Goal: Find specific page/section: Find specific page/section

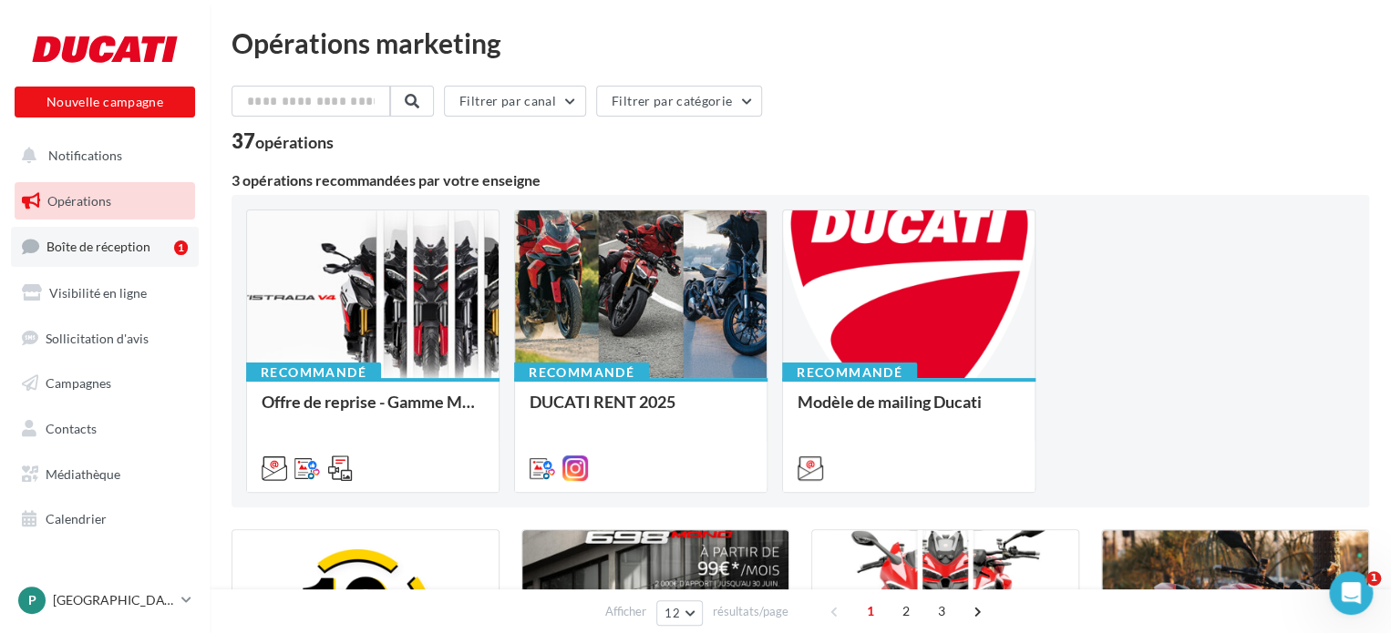
click at [98, 251] on span "Boîte de réception" at bounding box center [98, 246] width 104 height 15
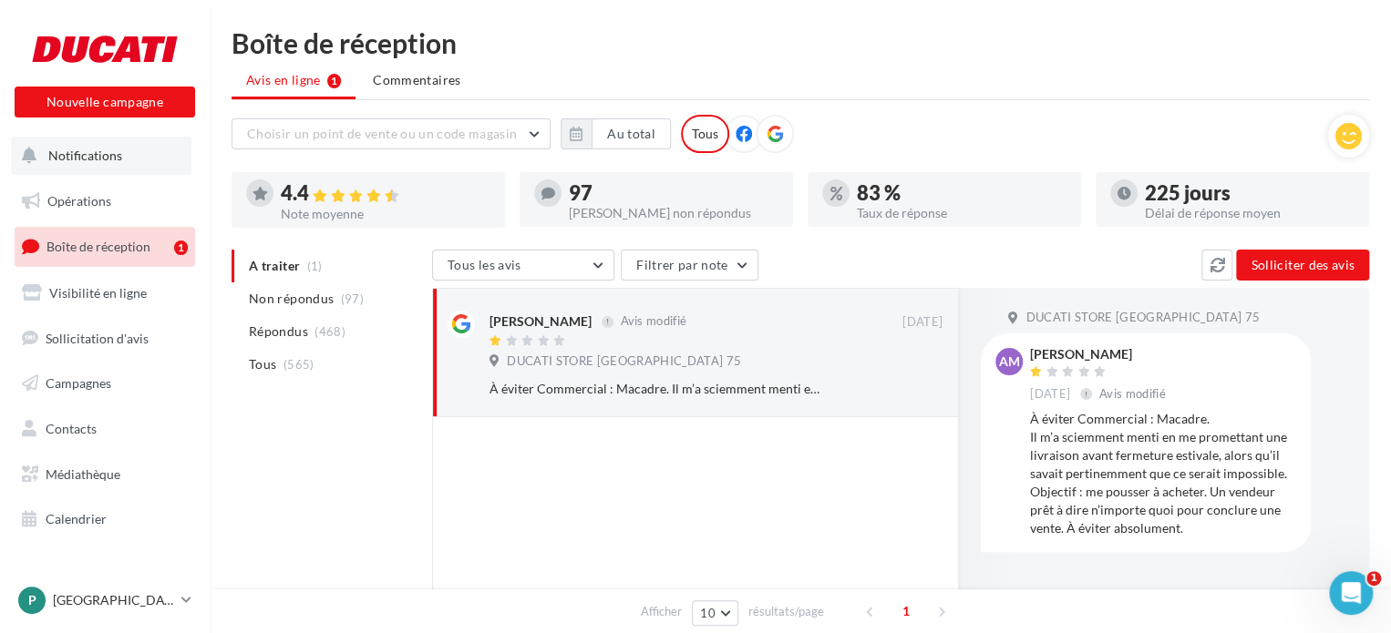
click at [79, 139] on button "Notifications" at bounding box center [101, 156] width 180 height 38
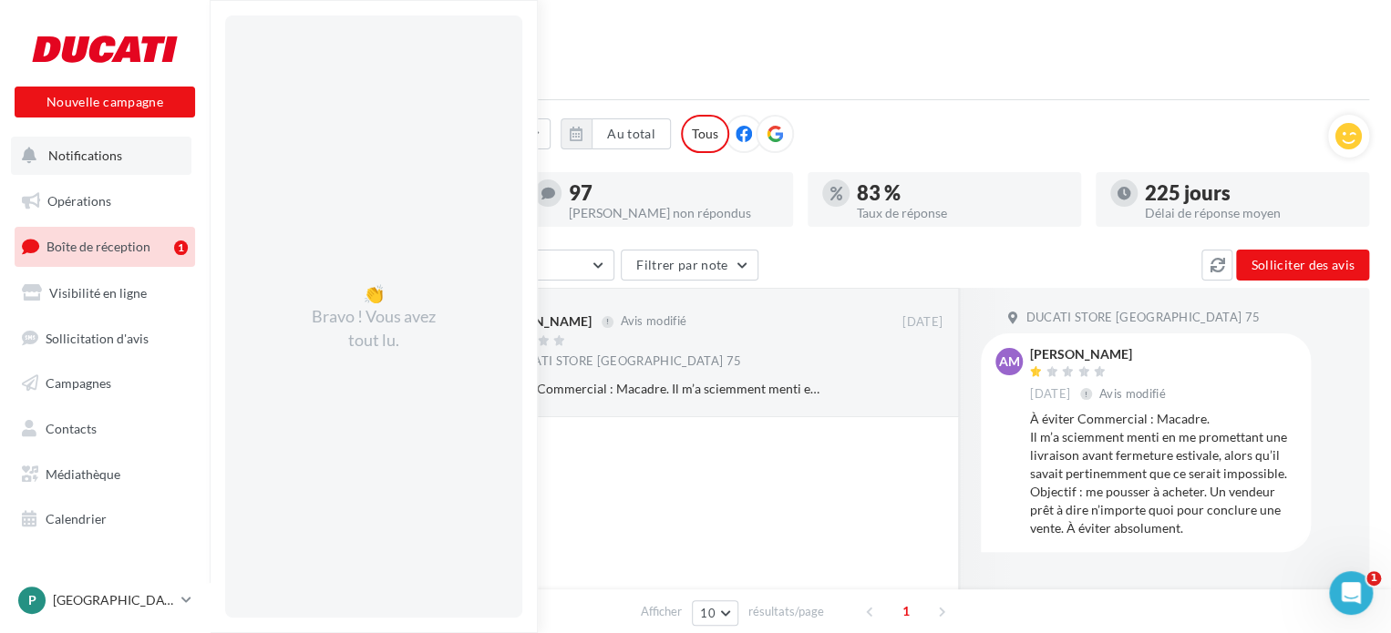
click at [88, 156] on span "Notifications" at bounding box center [85, 155] width 74 height 15
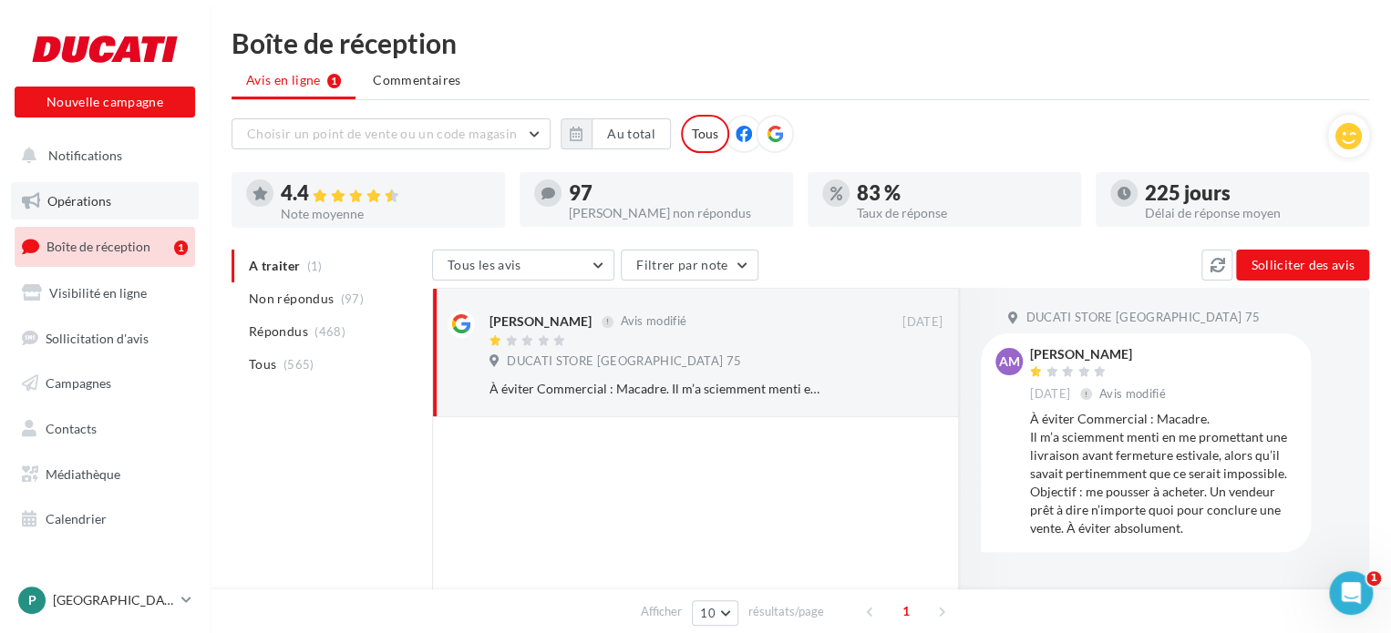
click at [84, 190] on link "Opérations" at bounding box center [105, 201] width 188 height 38
